Goal: Task Accomplishment & Management: Manage account settings

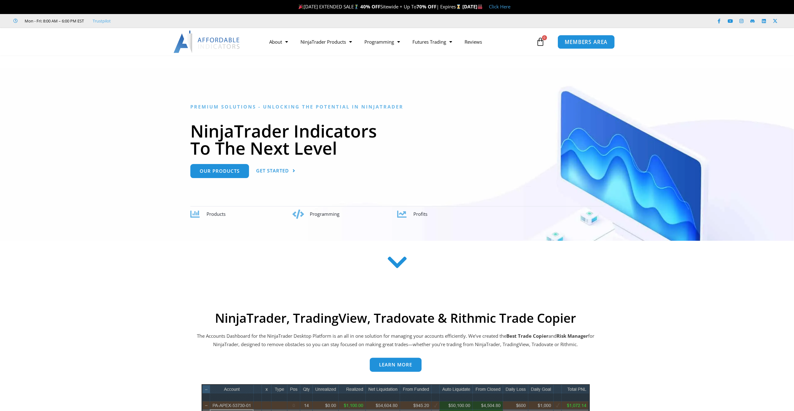
click at [589, 44] on span "MEMBERS AREA" at bounding box center [586, 41] width 43 height 5
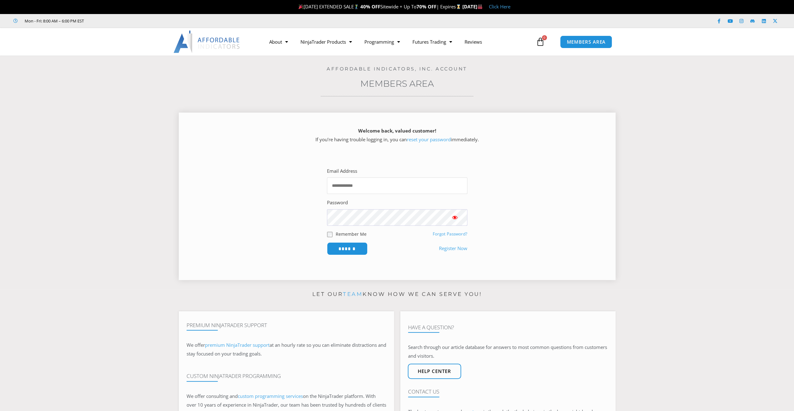
click at [360, 186] on input "Email Address" at bounding box center [397, 186] width 140 height 17
type input "**********"
click at [445, 236] on link "Forgot Password?" at bounding box center [450, 234] width 35 height 6
click at [446, 234] on link "Forgot Password?" at bounding box center [450, 234] width 35 height 6
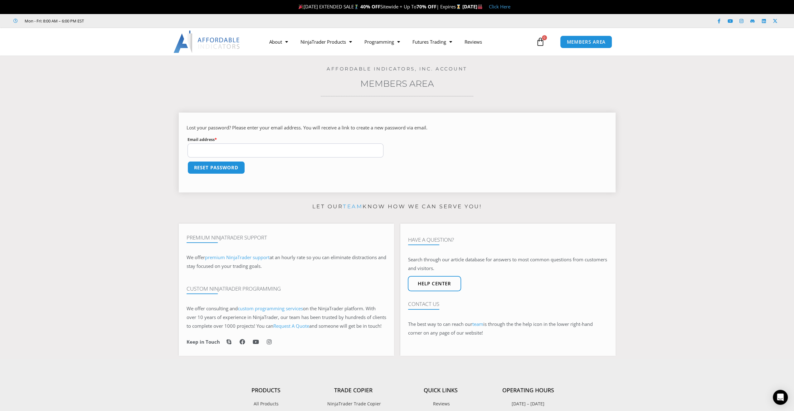
click at [236, 150] on input "Email address * Required" at bounding box center [286, 151] width 196 height 14
type input "**********"
click at [218, 169] on button "Reset password" at bounding box center [216, 167] width 61 height 13
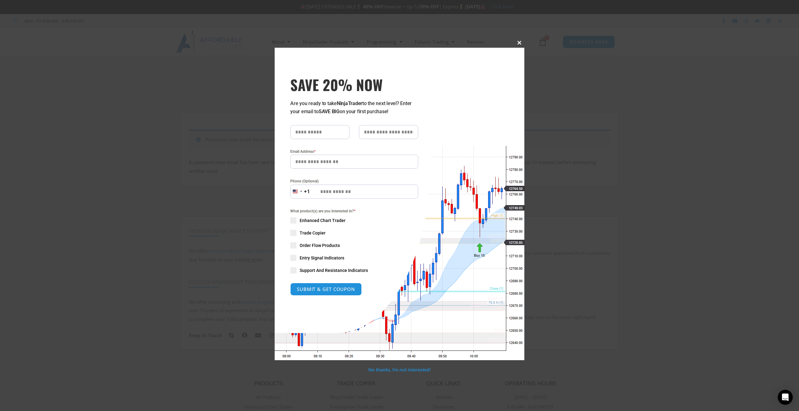
click at [519, 44] on span at bounding box center [519, 43] width 10 height 4
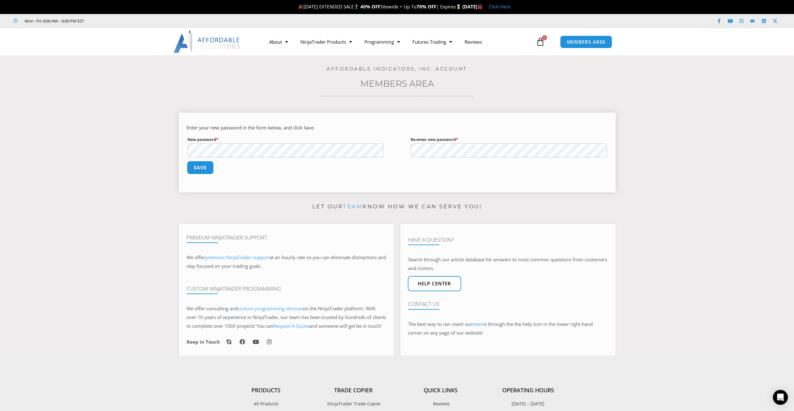
click at [204, 166] on button "Save" at bounding box center [200, 167] width 27 height 13
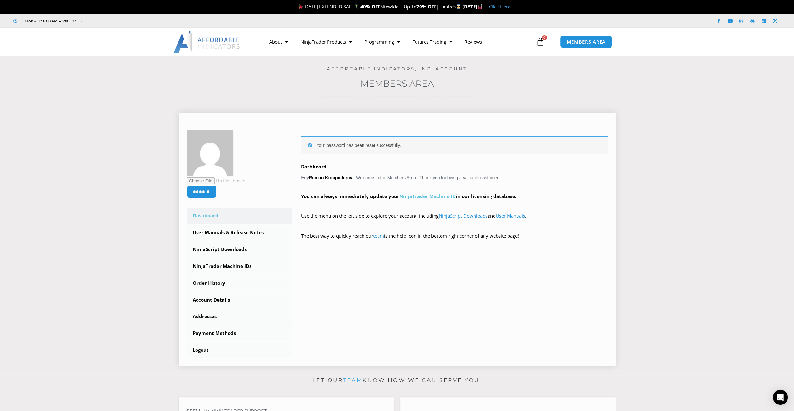
click at [425, 196] on link "NinjaTrader Machine ID" at bounding box center [427, 196] width 56 height 6
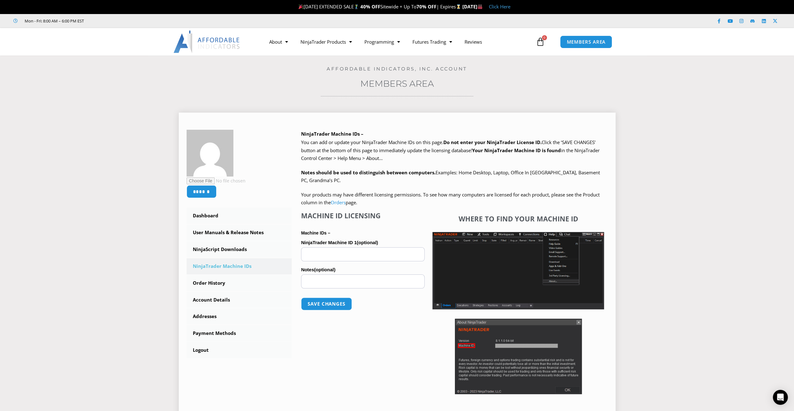
click at [325, 257] on input "NinjaTrader Machine ID 1 (optional)" at bounding box center [363, 254] width 124 height 14
paste input "text"
click at [314, 253] on input "NinjaTrader Machine ID 1 (optional)" at bounding box center [363, 254] width 124 height 14
click at [317, 255] on input "NinjaTrader Machine ID 1 (optional)" at bounding box center [363, 254] width 124 height 14
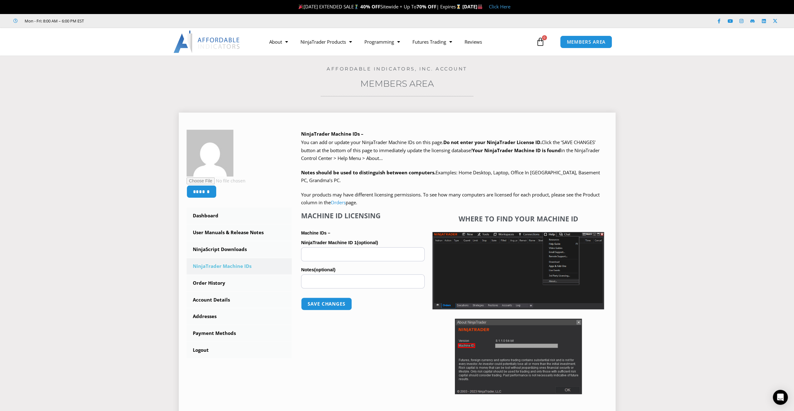
paste input "**********"
type input "**********"
click at [330, 305] on button "Save changes" at bounding box center [326, 303] width 53 height 13
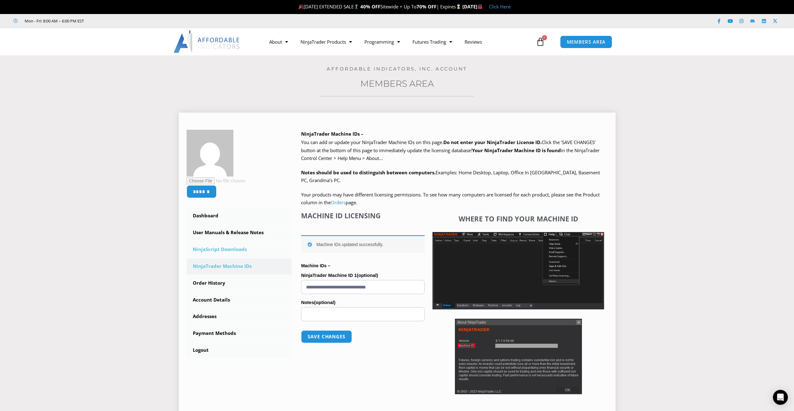
click at [225, 250] on link "NinjaScript Downloads" at bounding box center [239, 250] width 105 height 16
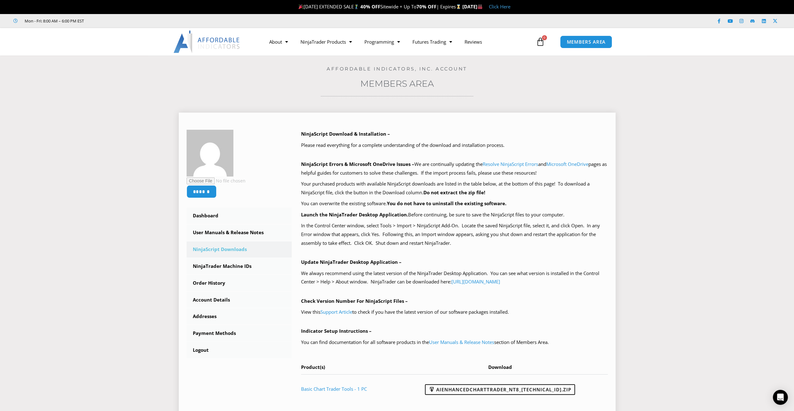
scroll to position [31, 0]
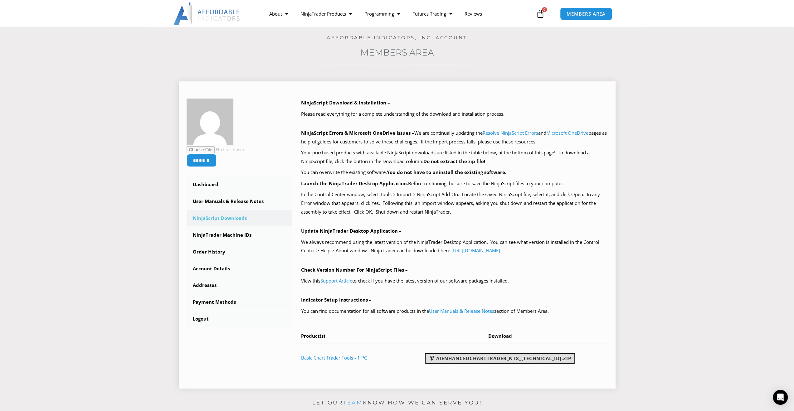
click at [460, 358] on link "AIEnhancedChartTrader_NT8_[TECHNICAL_ID].zip" at bounding box center [500, 358] width 150 height 11
